Goal: Navigation & Orientation: Find specific page/section

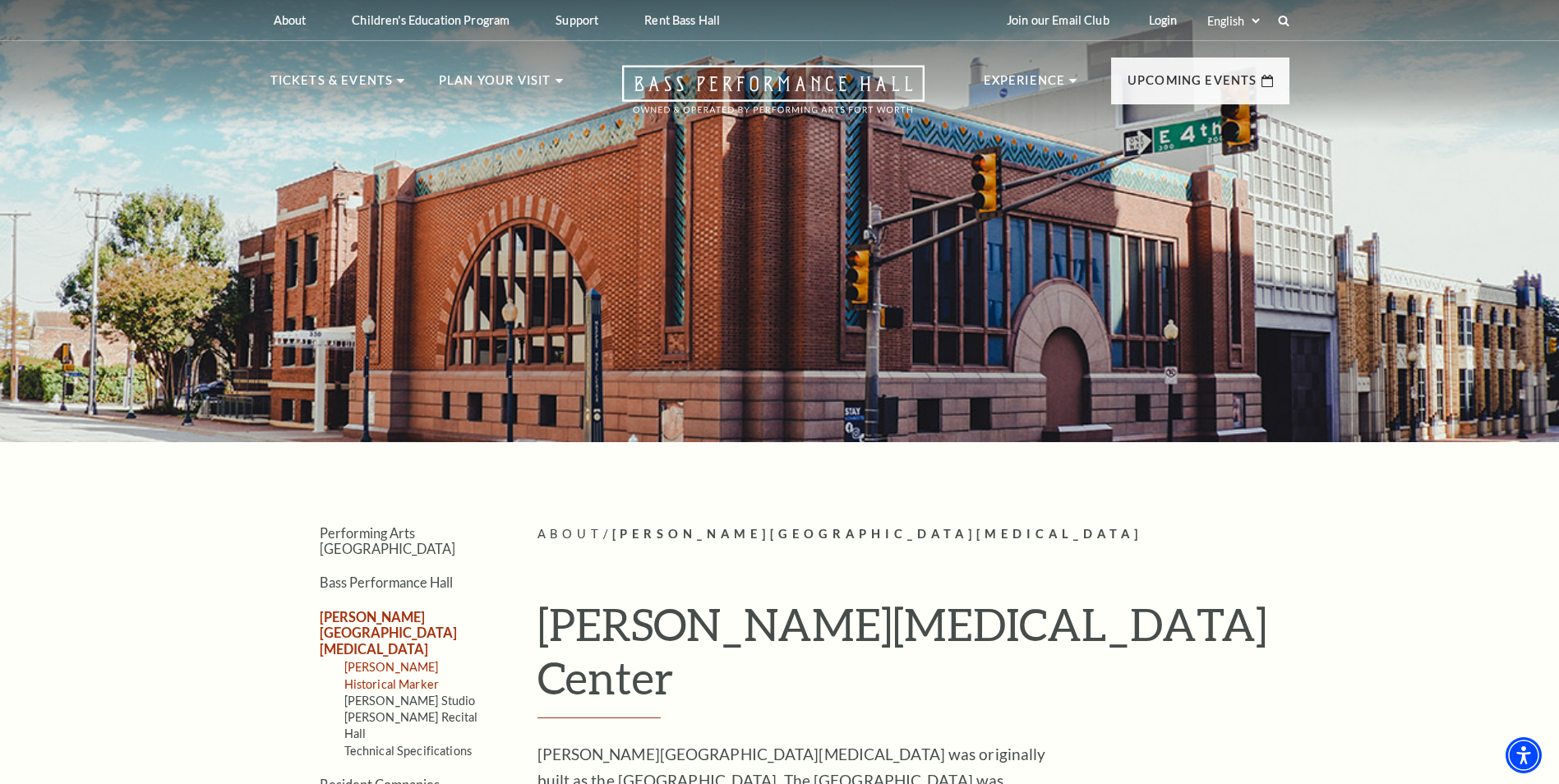
click at [366, 660] on link "[PERSON_NAME] Historical Marker" at bounding box center [392, 675] width 94 height 30
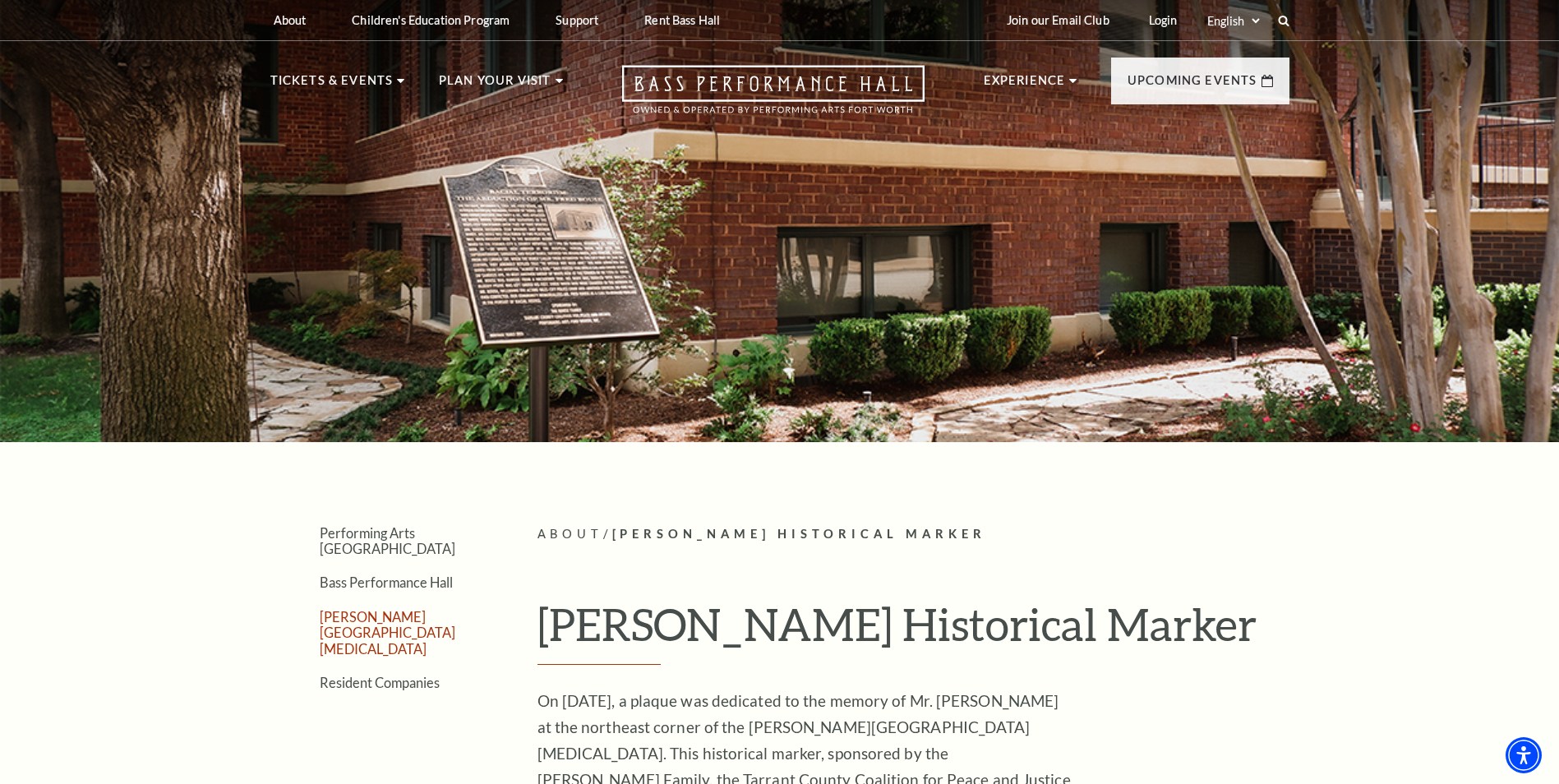
click at [394, 609] on link "[PERSON_NAME][GEOGRAPHIC_DATA][MEDICAL_DATA]" at bounding box center [387, 633] width 136 height 48
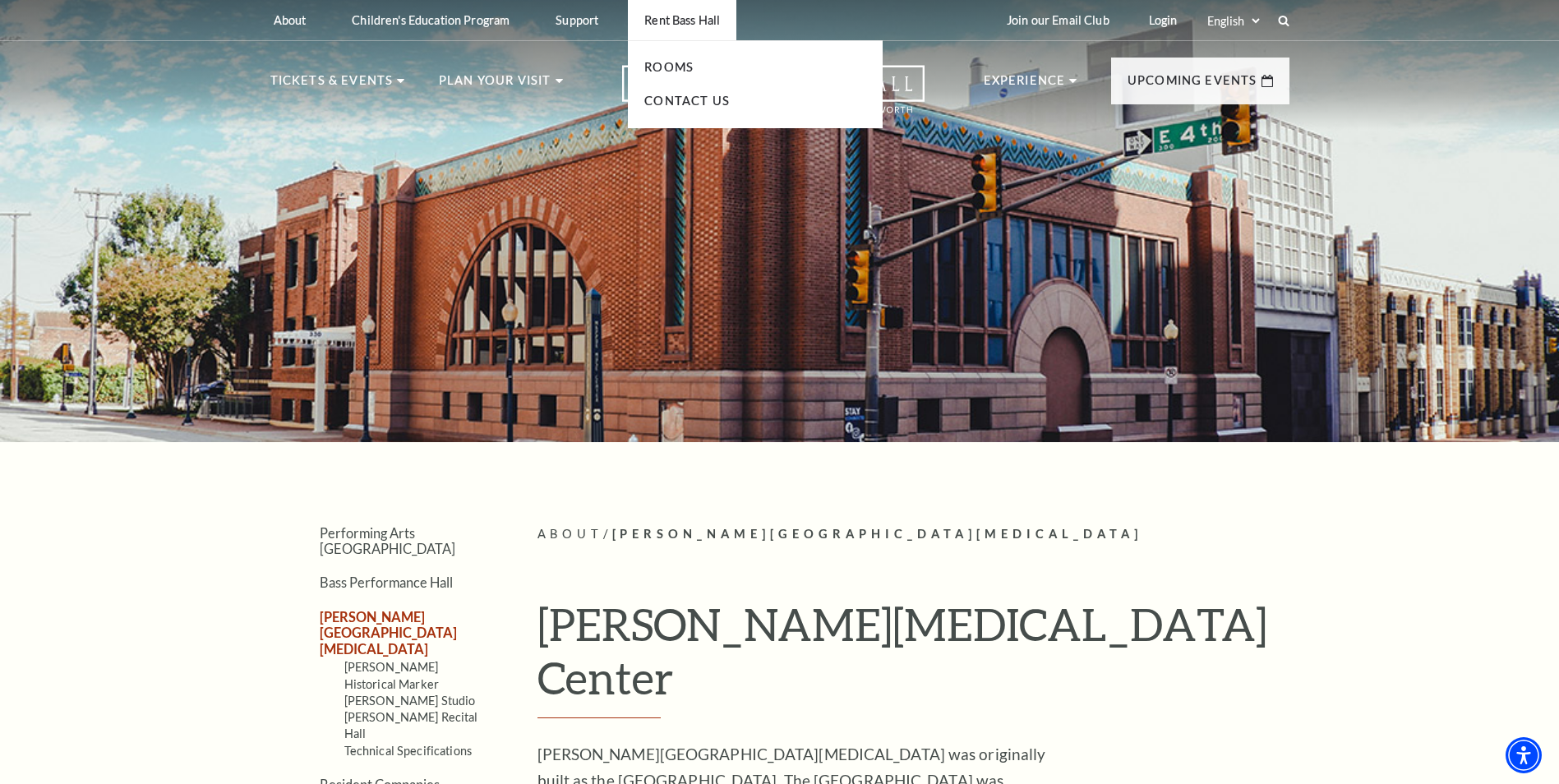
click at [691, 19] on p "Rent Bass Hall" at bounding box center [681, 20] width 76 height 14
drag, startPoint x: 691, startPoint y: 19, endPoint x: 666, endPoint y: 20, distance: 25.0
click at [665, 20] on p "Rent Bass Hall" at bounding box center [681, 20] width 76 height 14
click at [685, 65] on link "Rooms" at bounding box center [669, 67] width 50 height 14
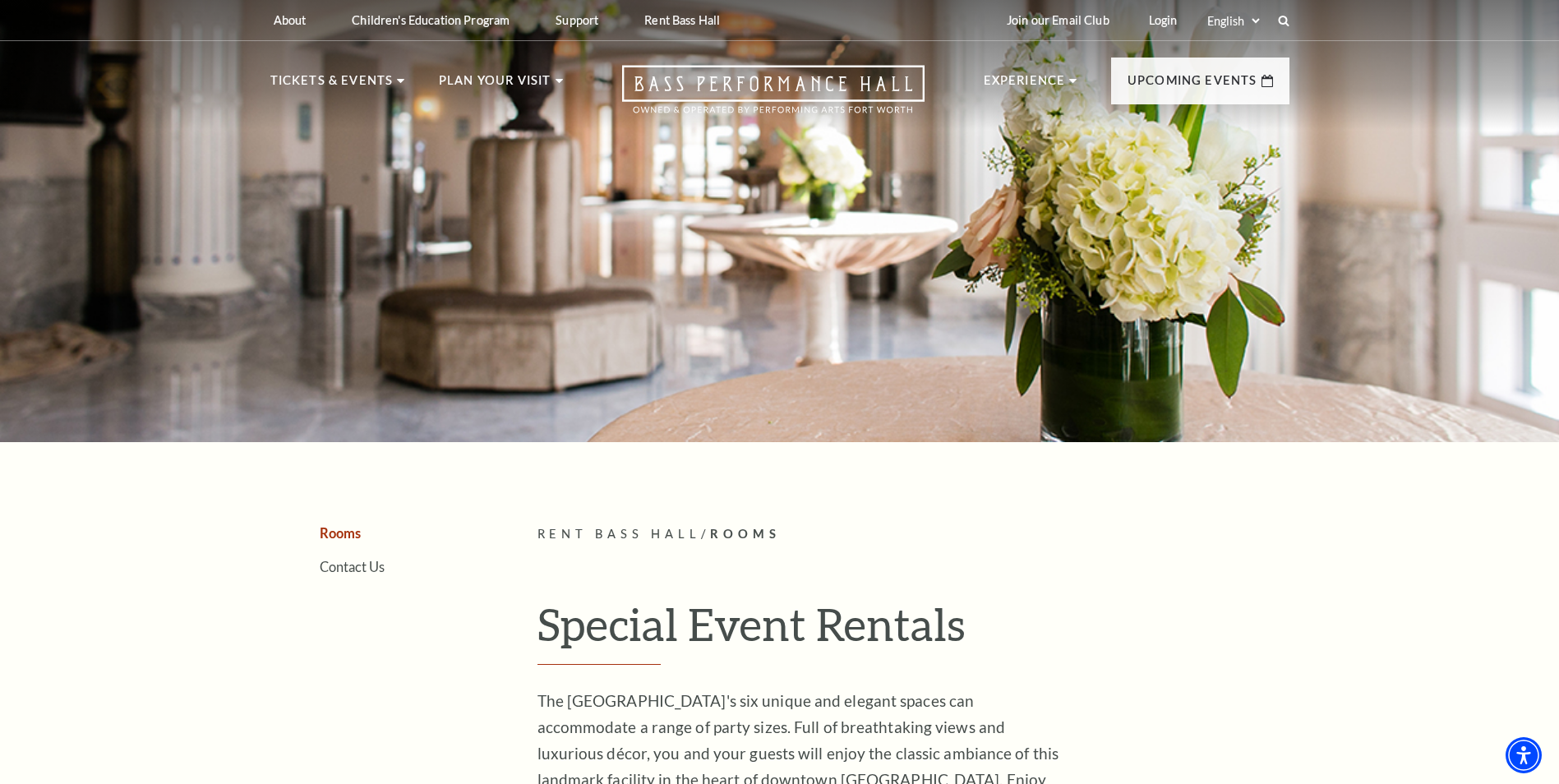
click at [1118, 617] on h1 "Special Event Rentals" at bounding box center [913, 631] width 752 height 67
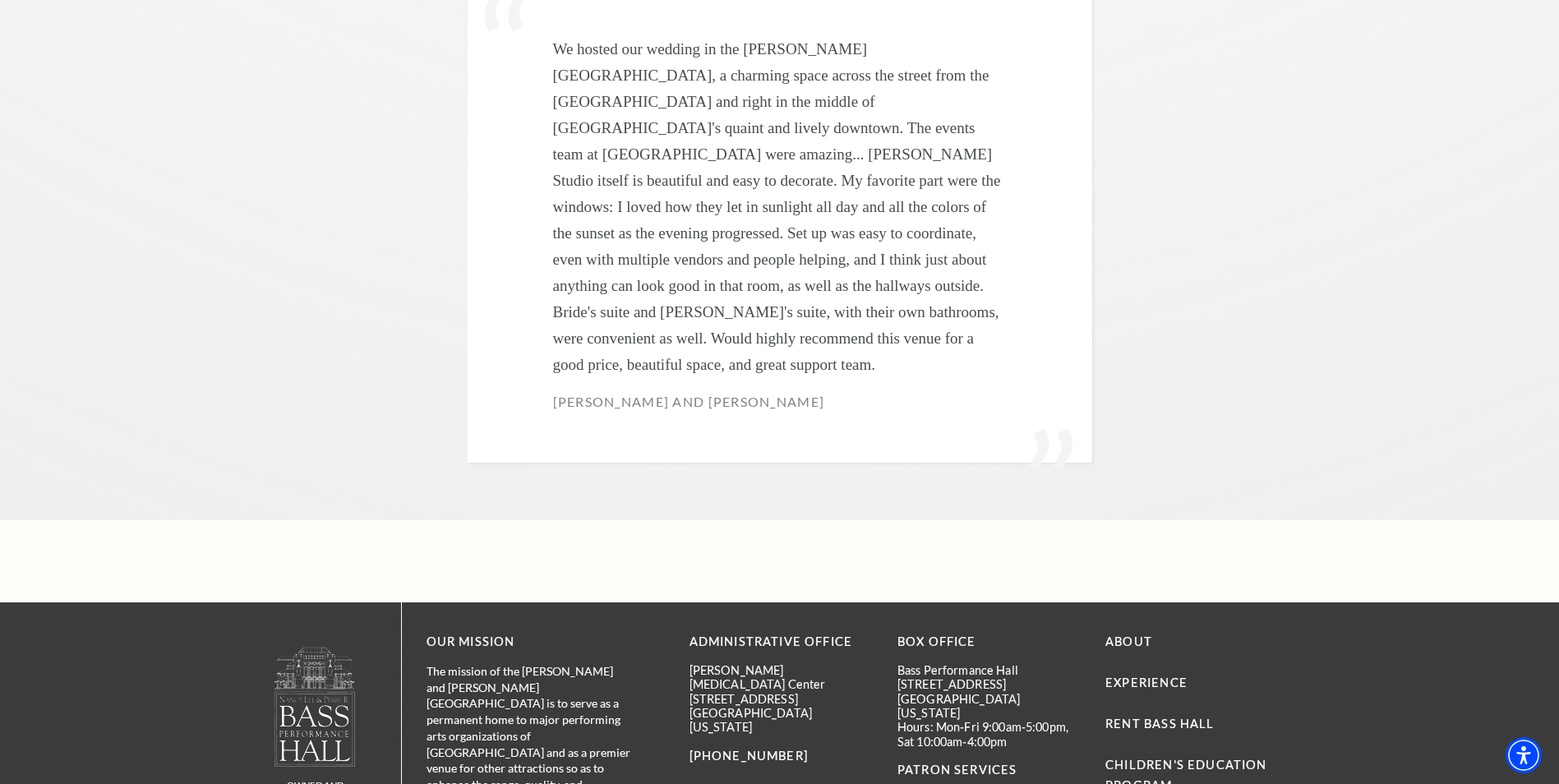
scroll to position [6454, 0]
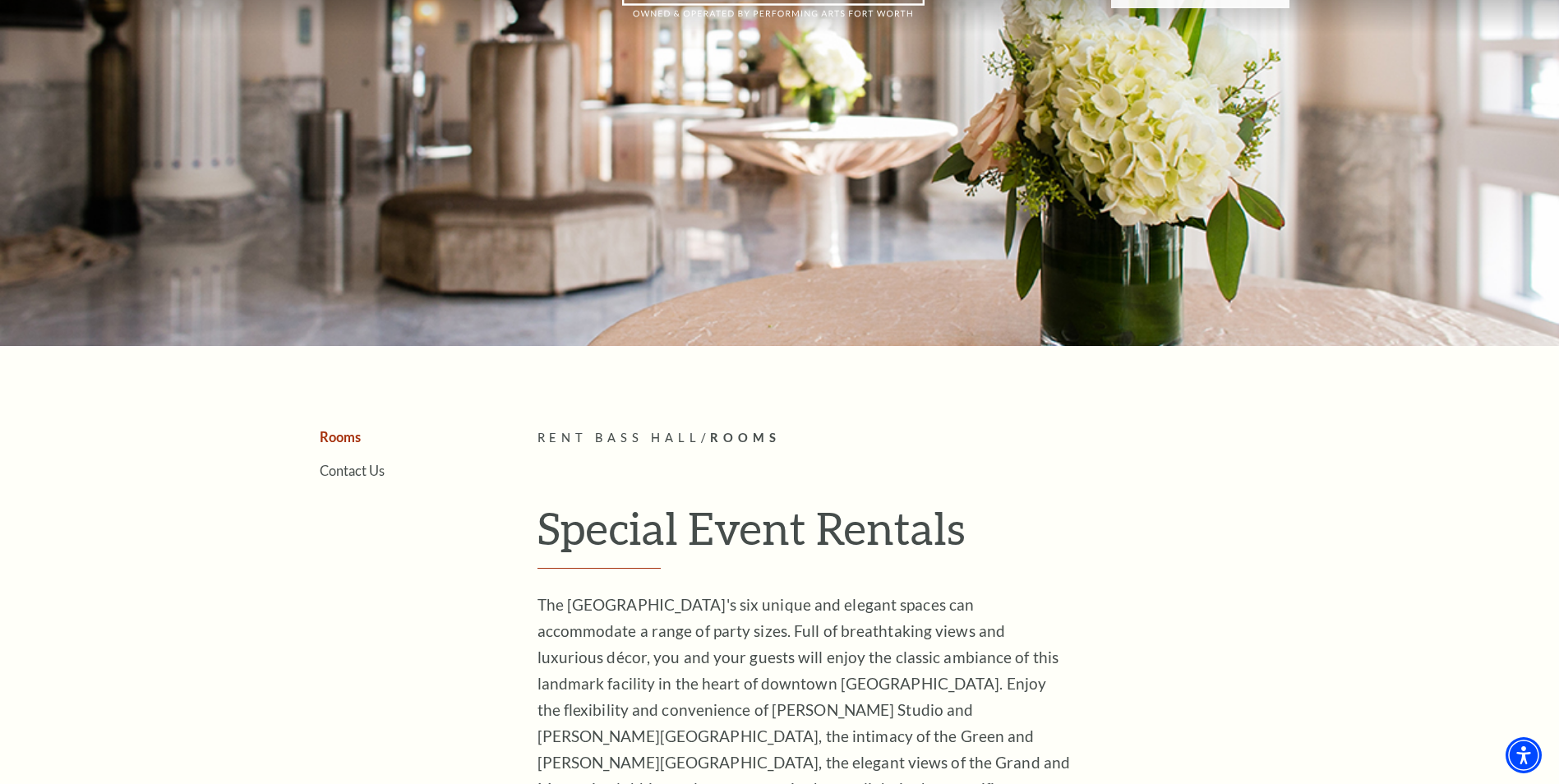
drag, startPoint x: 831, startPoint y: 510, endPoint x: 809, endPoint y: 551, distance: 46.5
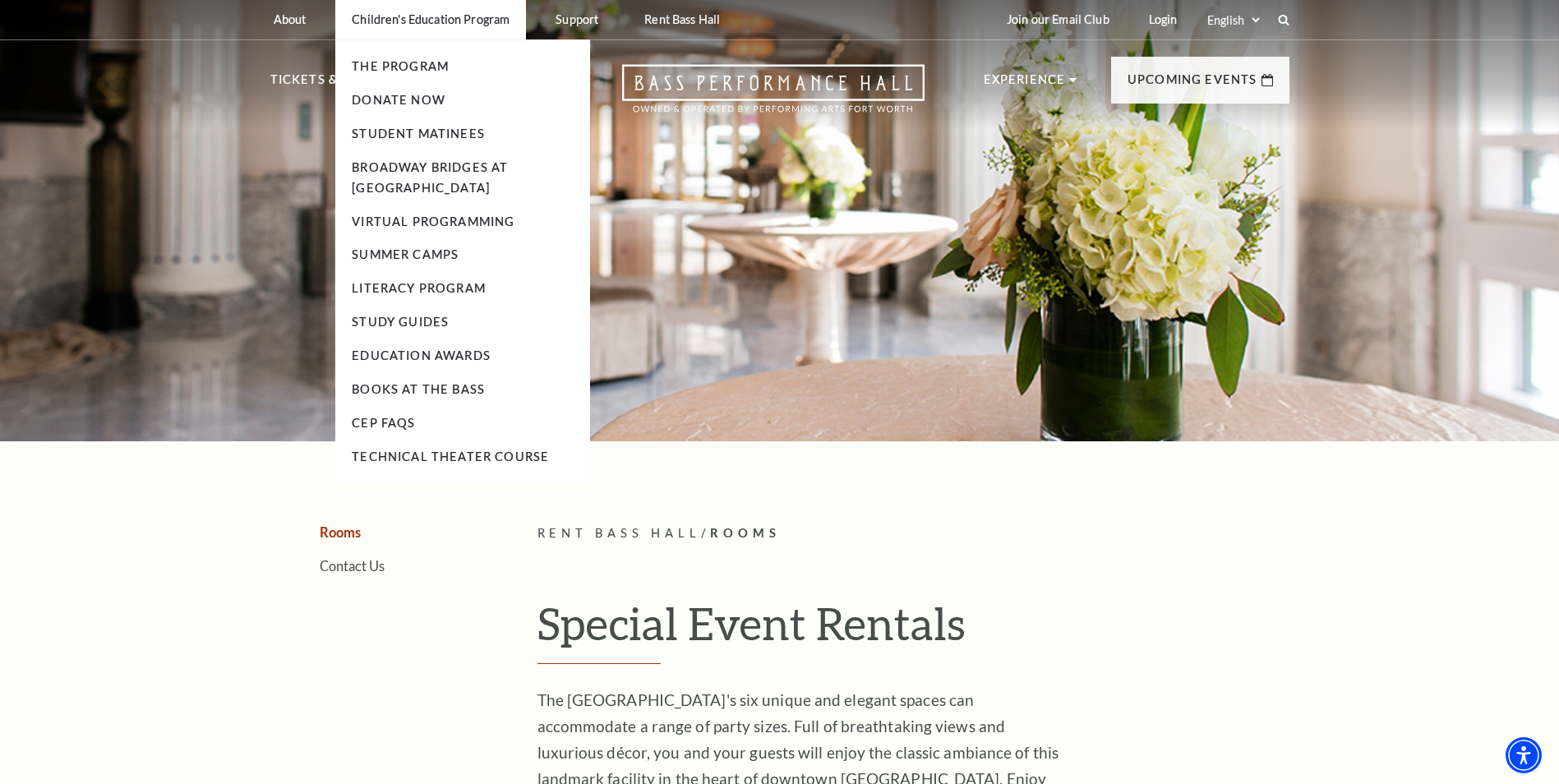
scroll to position [0, 0]
